Goal: Find specific page/section: Find specific page/section

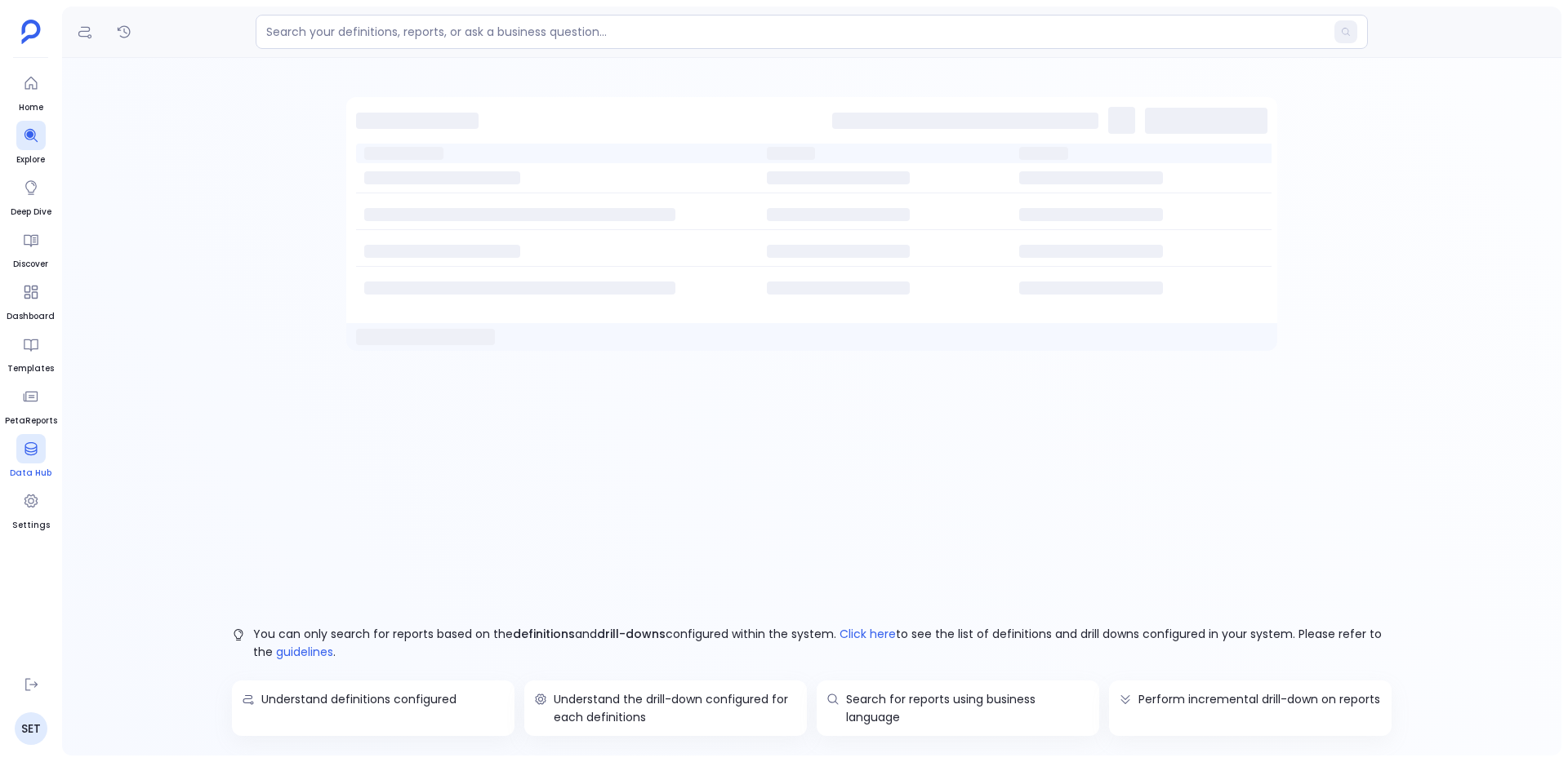
click at [39, 455] on icon at bounding box center [31, 449] width 17 height 17
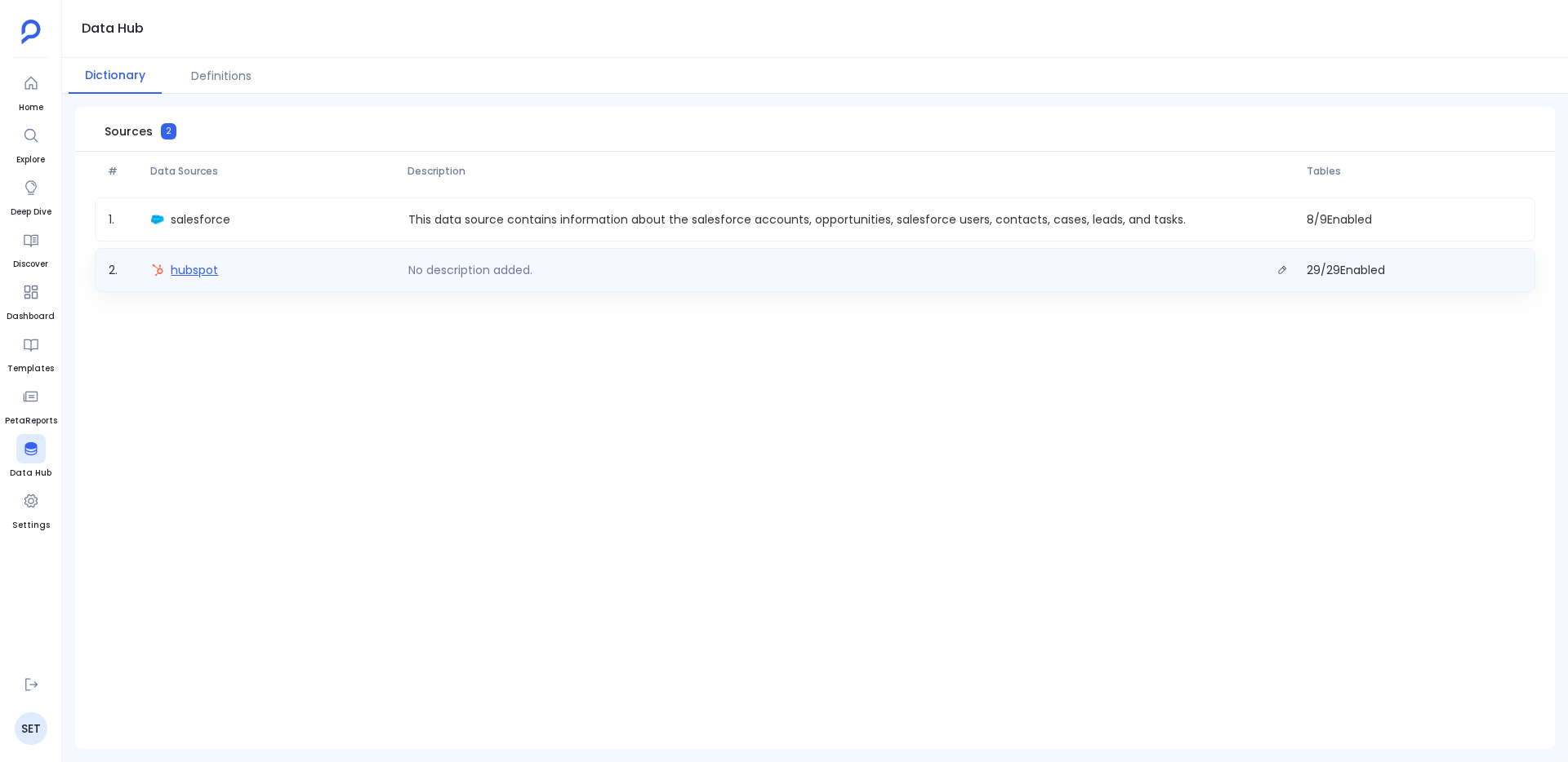
click at [197, 274] on span "hubspot" at bounding box center [195, 270] width 48 height 17
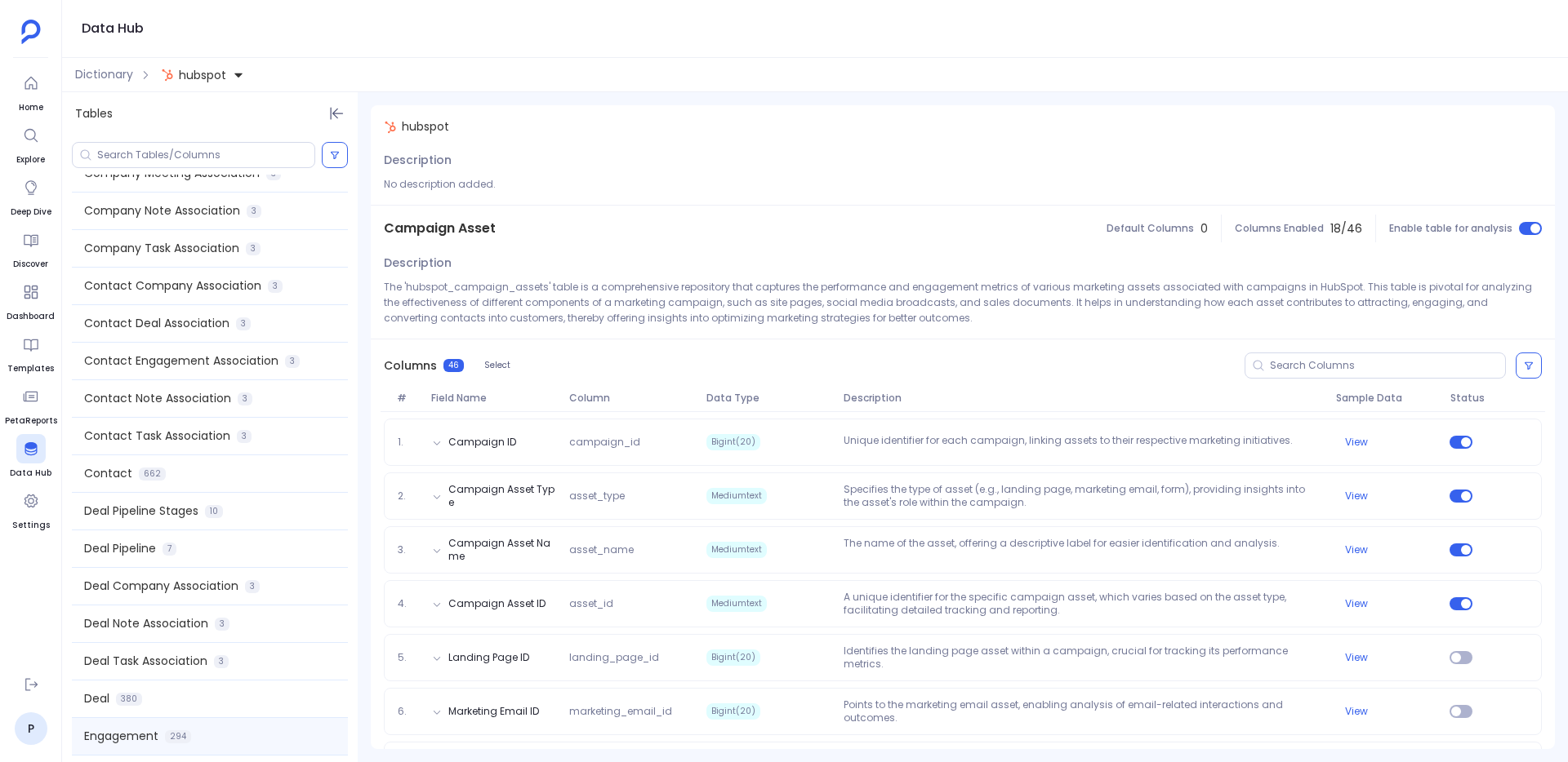
scroll to position [207, 0]
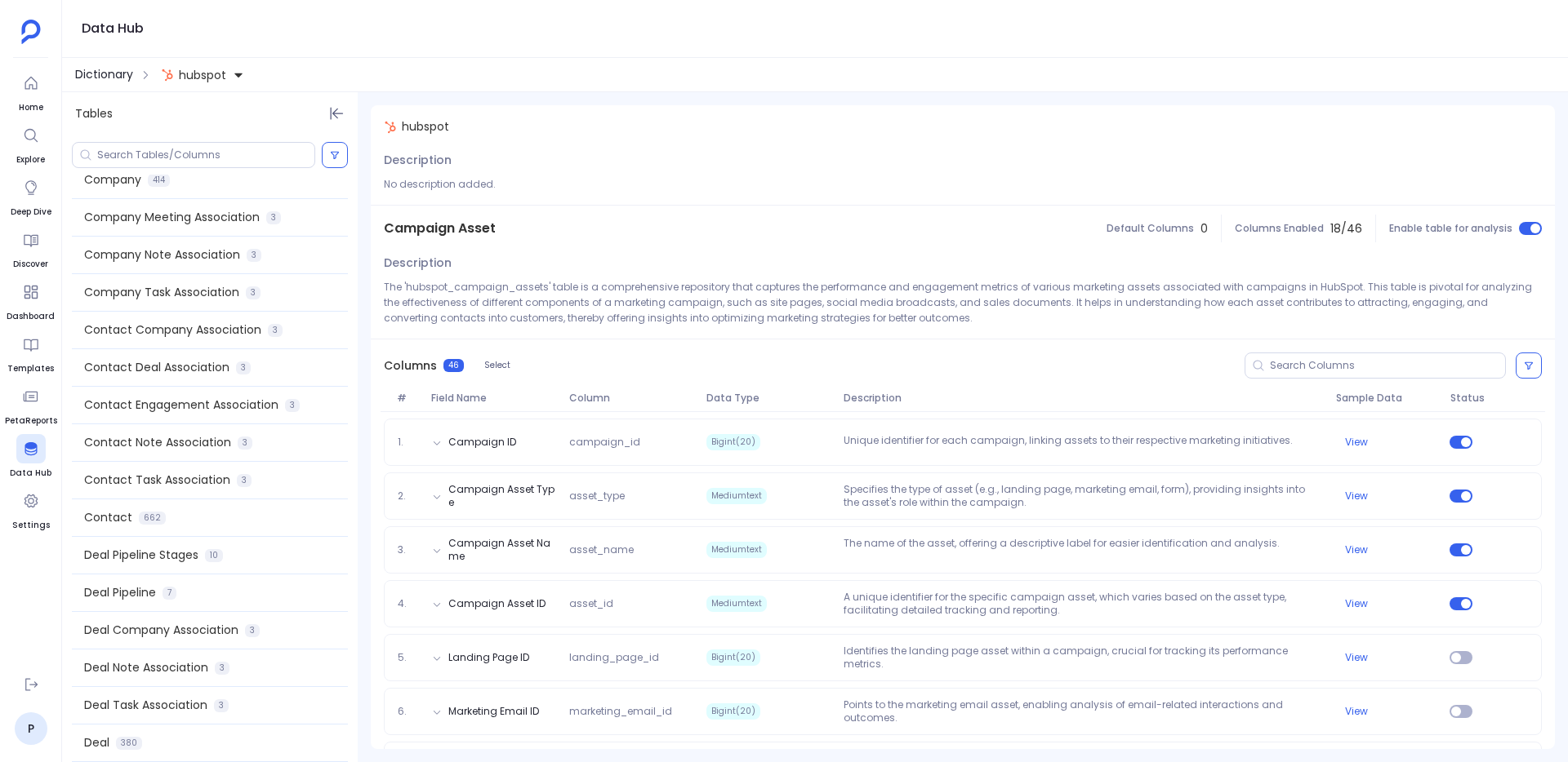
click at [130, 71] on span "Dictionary" at bounding box center [104, 74] width 58 height 17
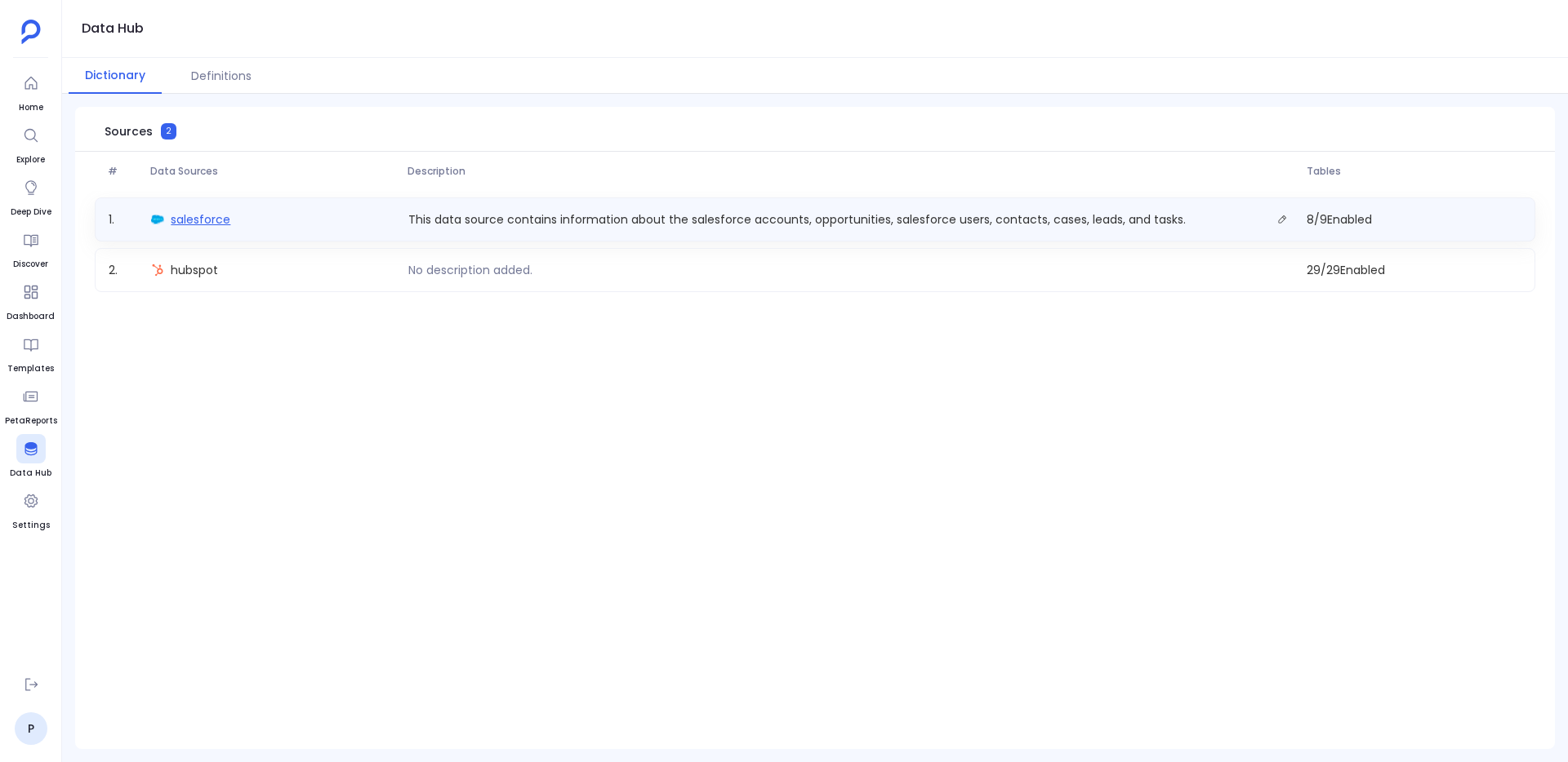
click at [215, 222] on span "salesforce" at bounding box center [200, 219] width 60 height 17
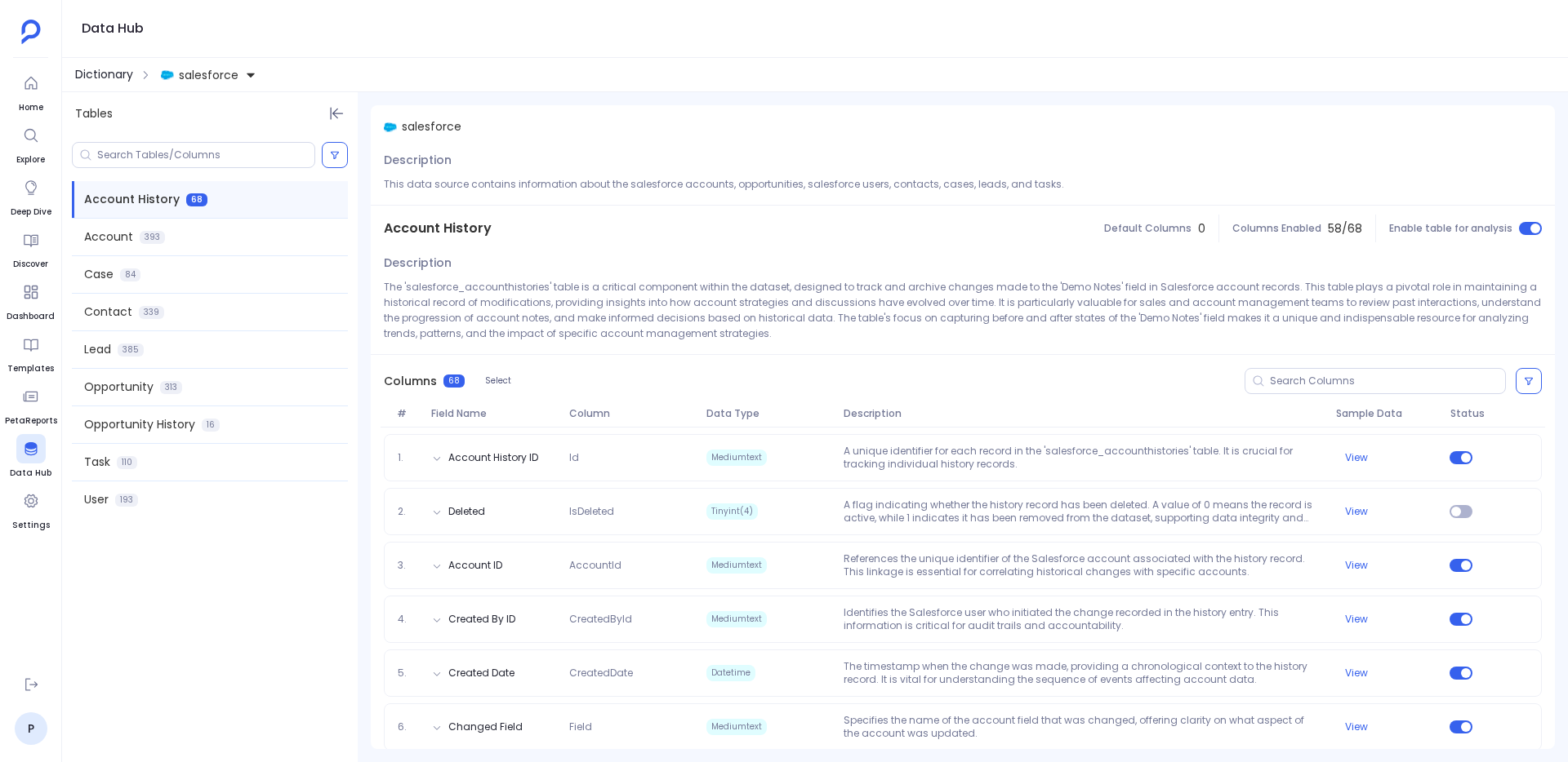
click at [99, 68] on span "Dictionary" at bounding box center [104, 74] width 58 height 17
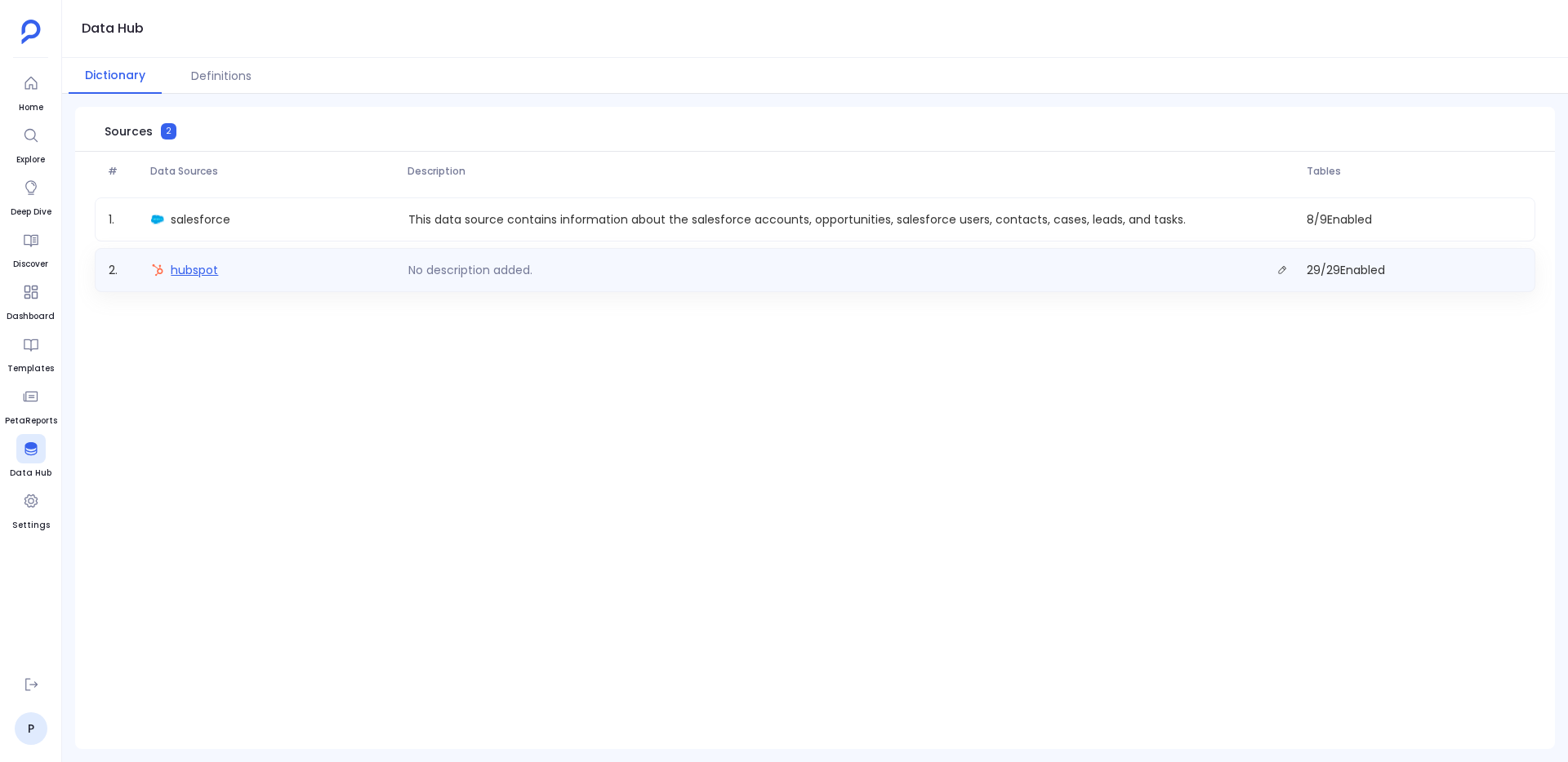
click at [196, 272] on span "hubspot" at bounding box center [195, 270] width 48 height 17
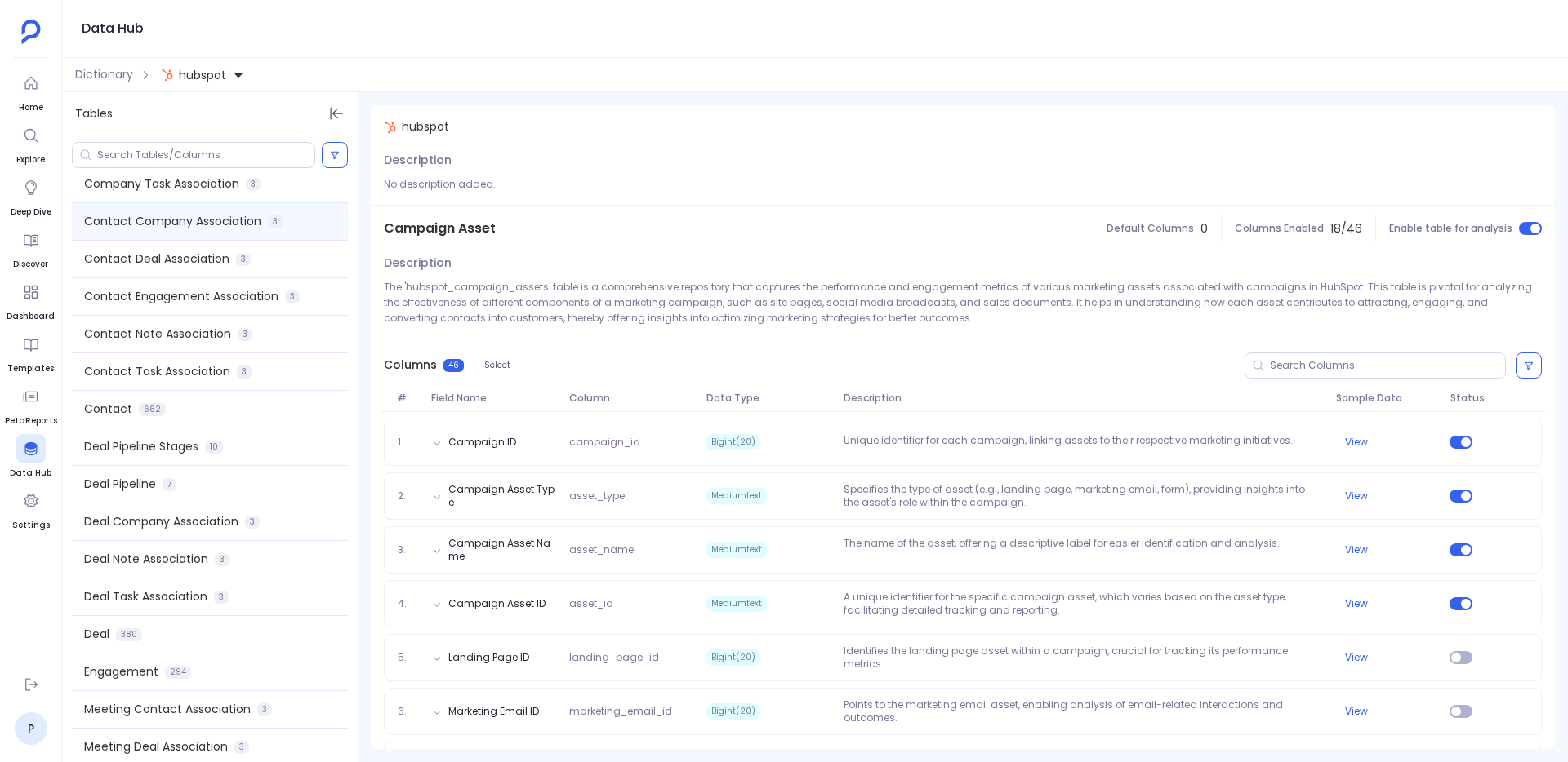
scroll to position [513, 0]
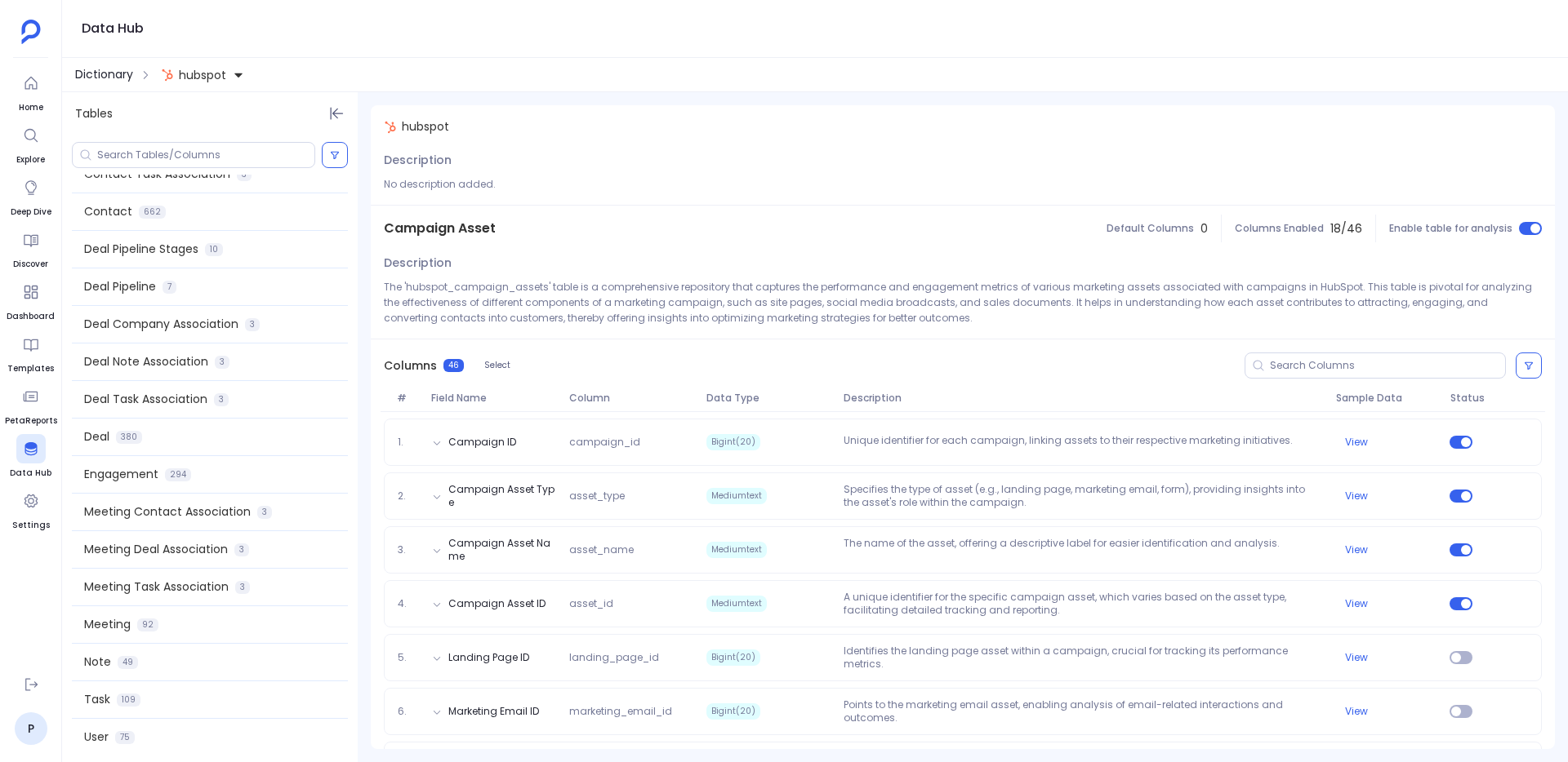
click at [110, 75] on span "Dictionary" at bounding box center [104, 74] width 58 height 17
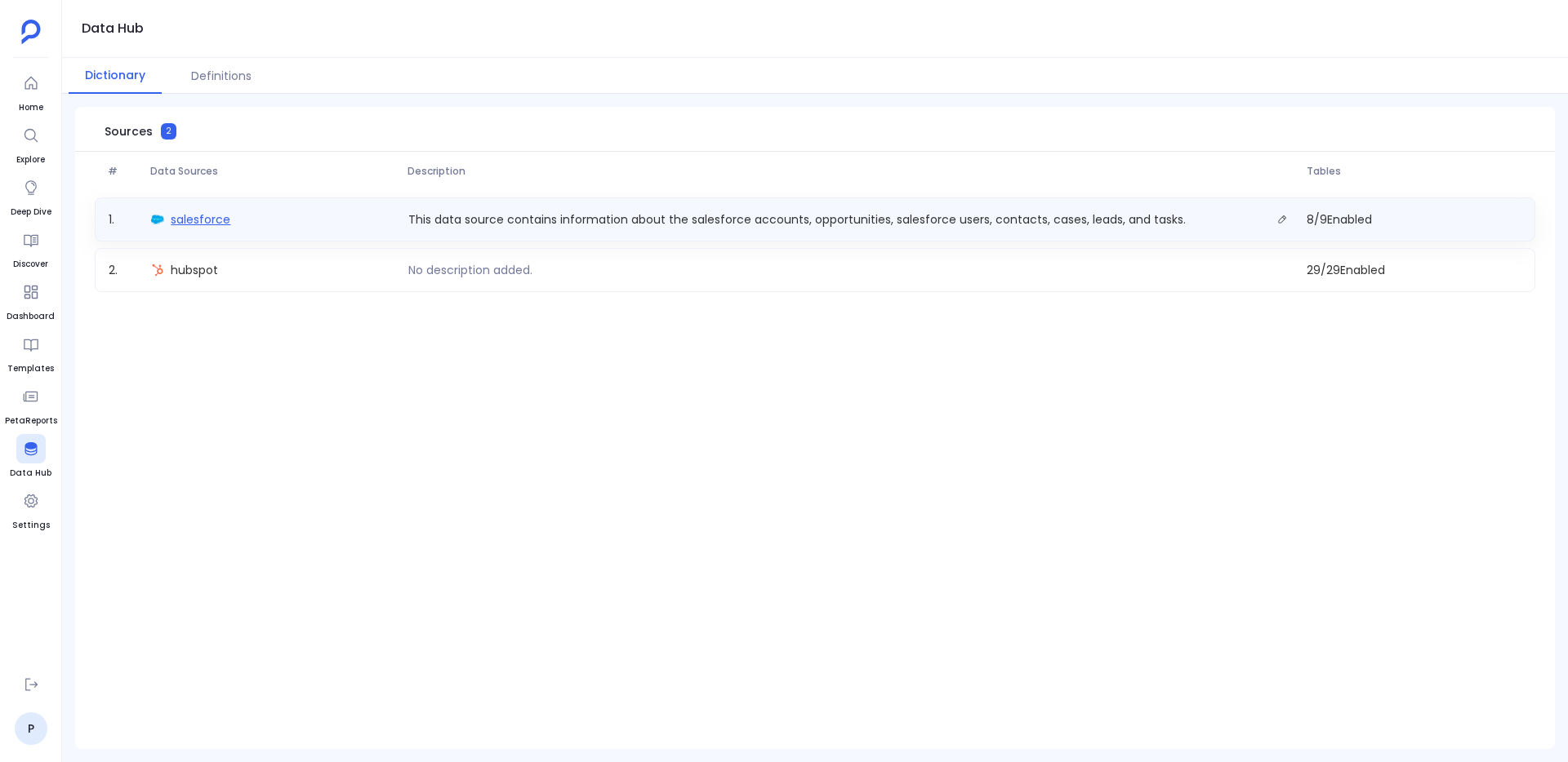
click at [174, 225] on span "salesforce" at bounding box center [200, 219] width 60 height 17
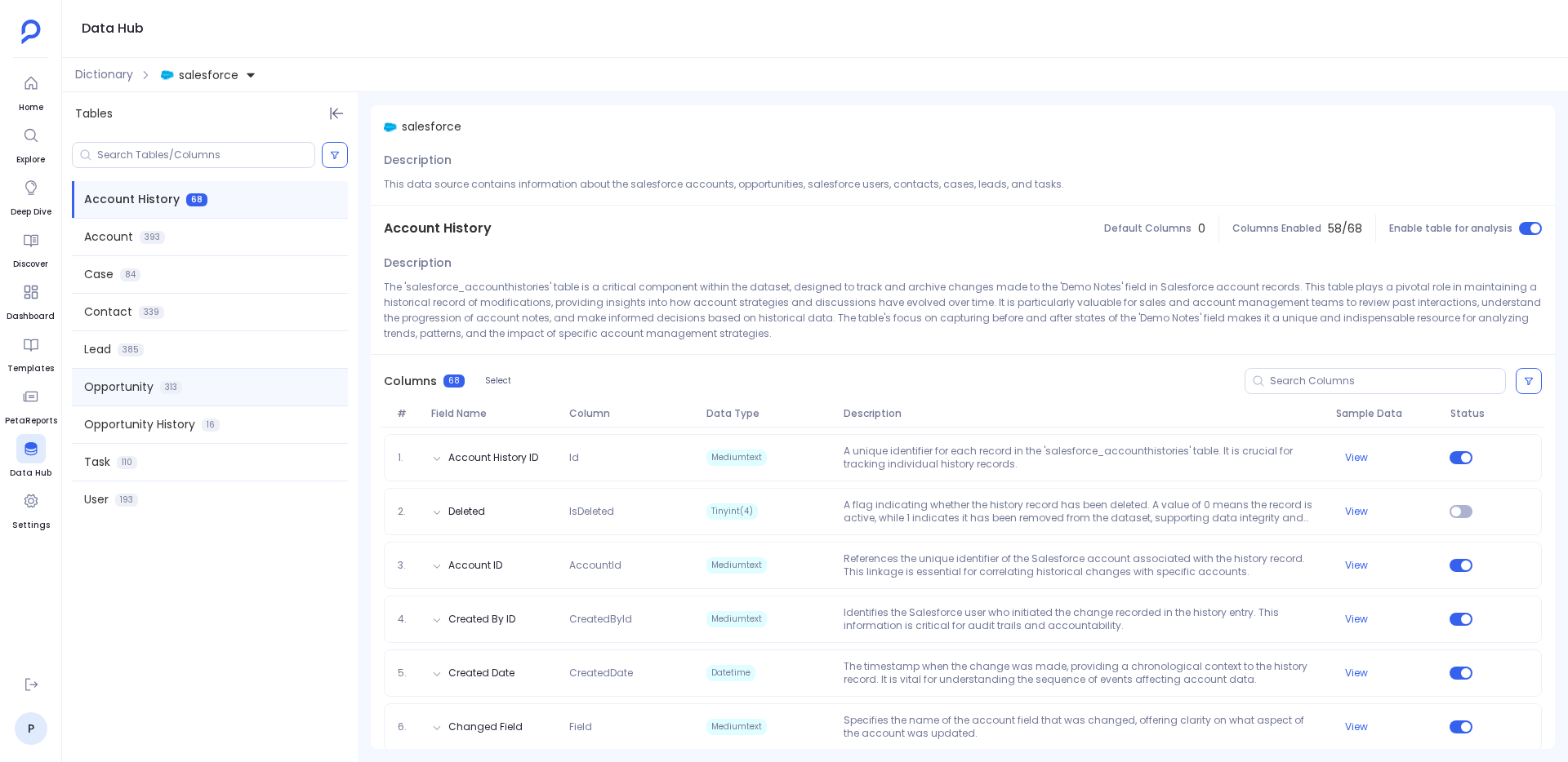
click at [114, 387] on span "Opportunity" at bounding box center [119, 387] width 70 height 17
